Goal: Task Accomplishment & Management: Use online tool/utility

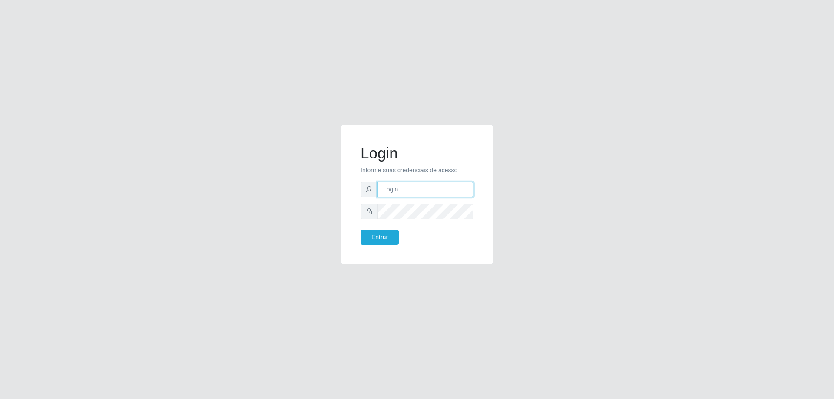
click at [419, 188] on input "text" at bounding box center [425, 189] width 96 height 15
type input "[EMAIL_ADDRESS][DOMAIN_NAME]"
click at [360, 230] on button "Entrar" at bounding box center [379, 237] width 38 height 15
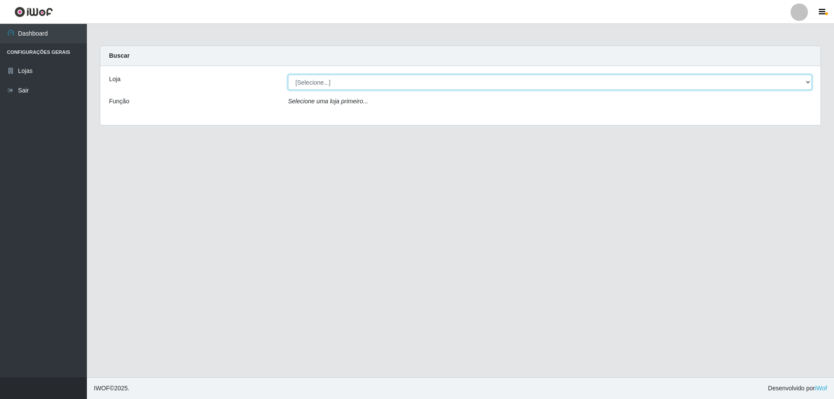
click at [406, 88] on select "[Selecione...] Atacado Vem - [STREET_ADDRESS]" at bounding box center [550, 82] width 524 height 15
select select "449"
click at [288, 75] on select "[Selecione...] Atacado Vem - [STREET_ADDRESS]" at bounding box center [550, 82] width 524 height 15
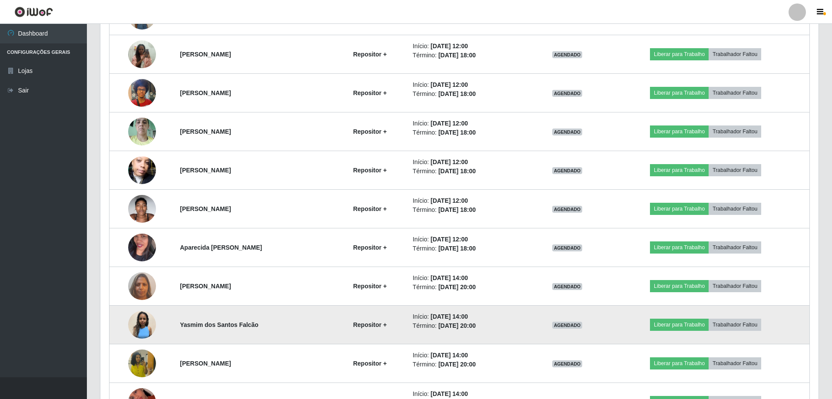
scroll to position [391, 0]
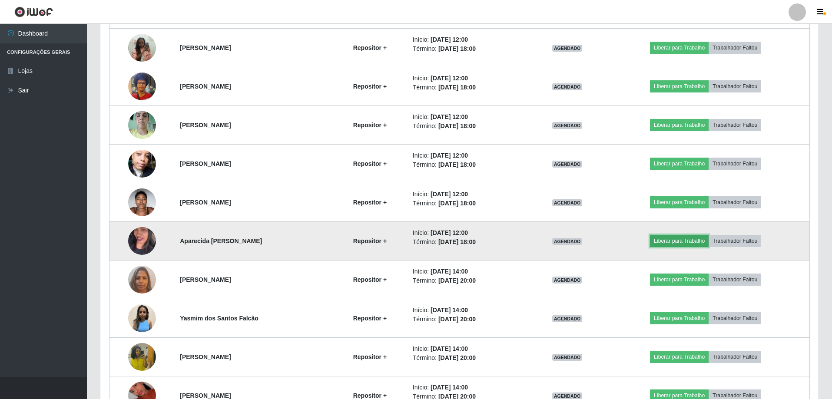
click at [693, 239] on button "Liberar para Trabalho" at bounding box center [679, 241] width 59 height 12
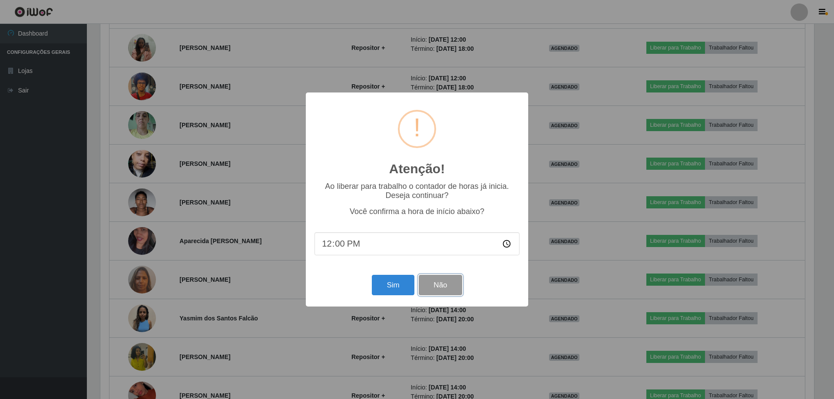
click at [438, 293] on button "Não" at bounding box center [440, 285] width 43 height 20
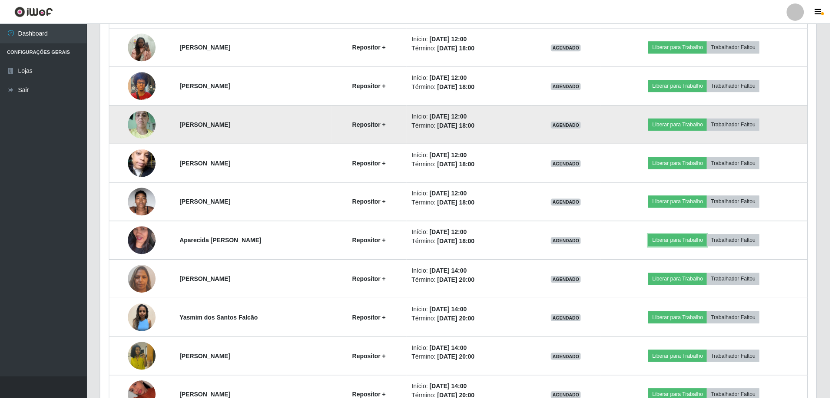
scroll to position [180, 718]
